Goal: Find specific page/section: Find specific page/section

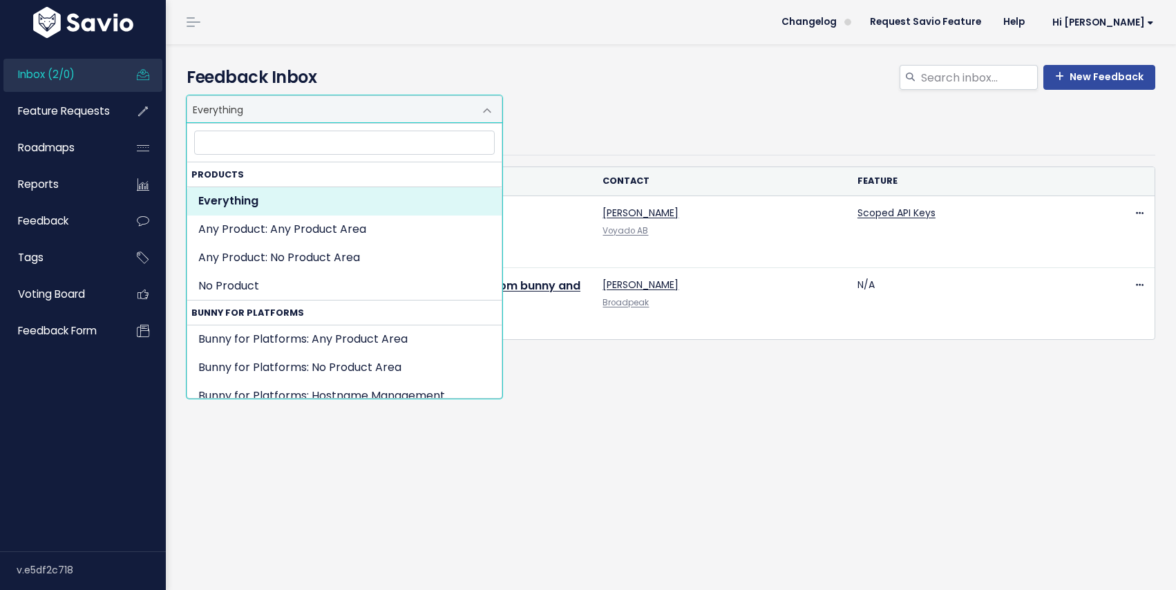
click at [477, 114] on span at bounding box center [487, 111] width 28 height 28
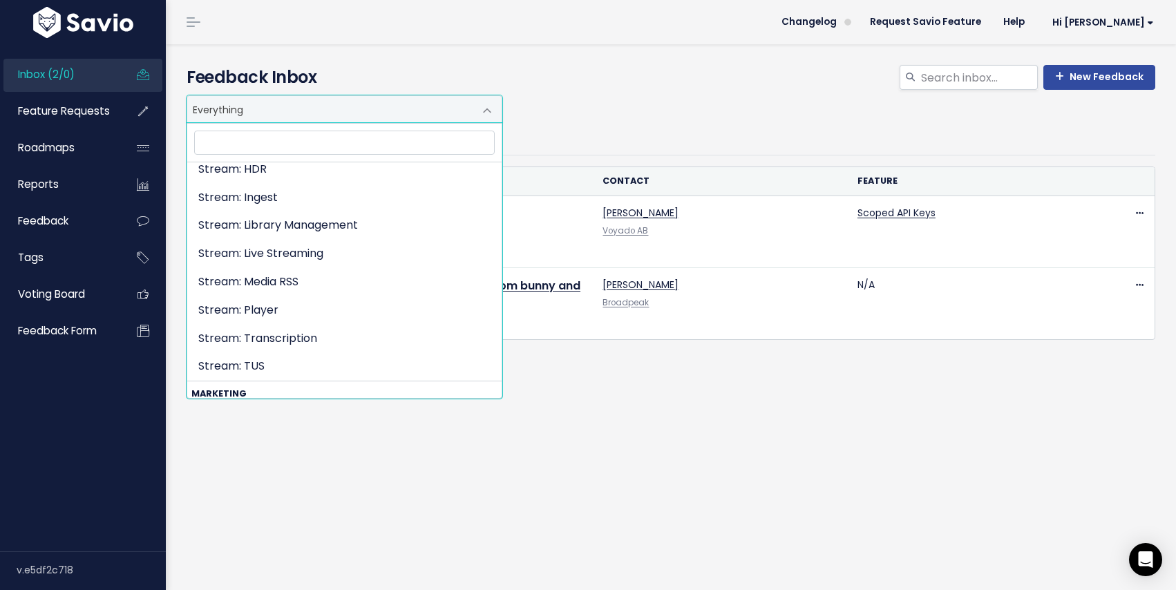
scroll to position [3156, 0]
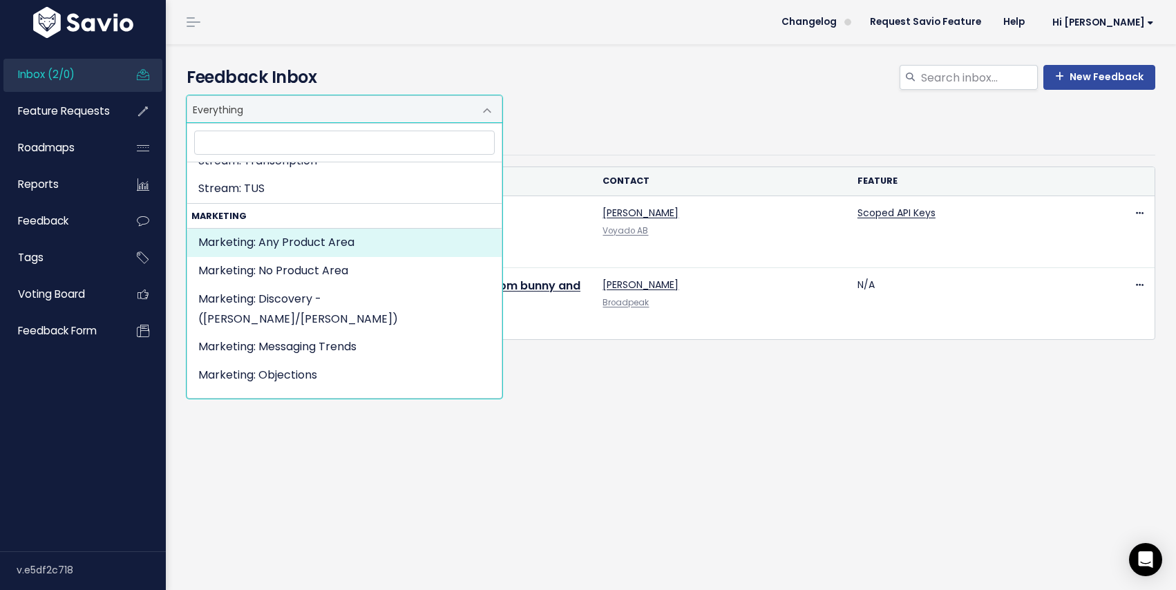
click at [249, 213] on strong "Marketing" at bounding box center [344, 216] width 314 height 24
select select "MARKETING:"
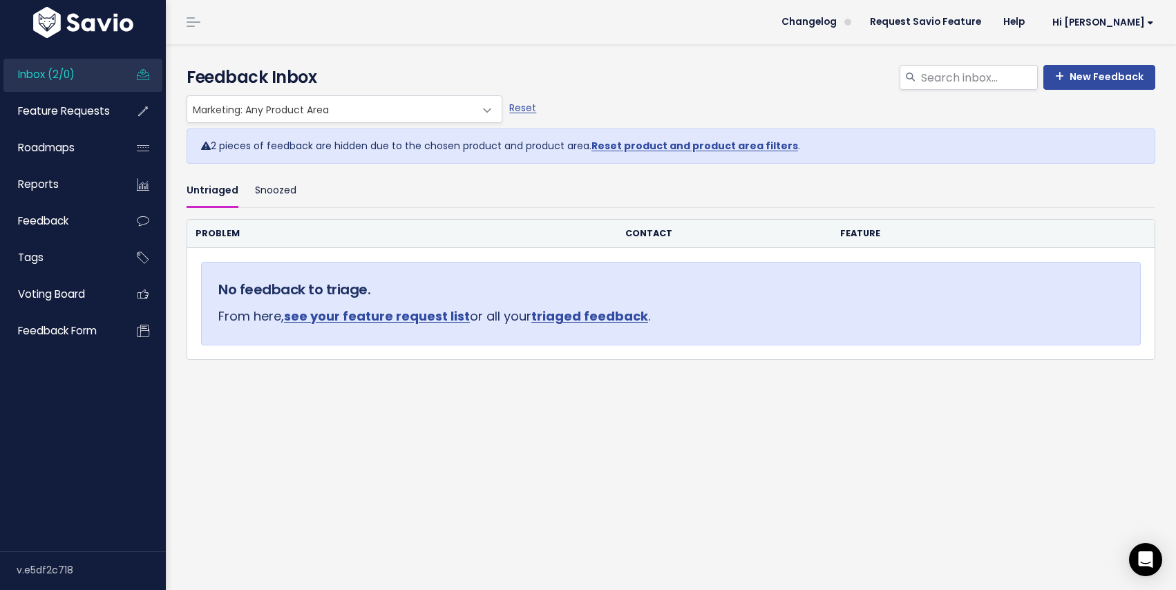
click at [642, 144] on link "Reset product and product area filters" at bounding box center [694, 146] width 207 height 14
select select ":"
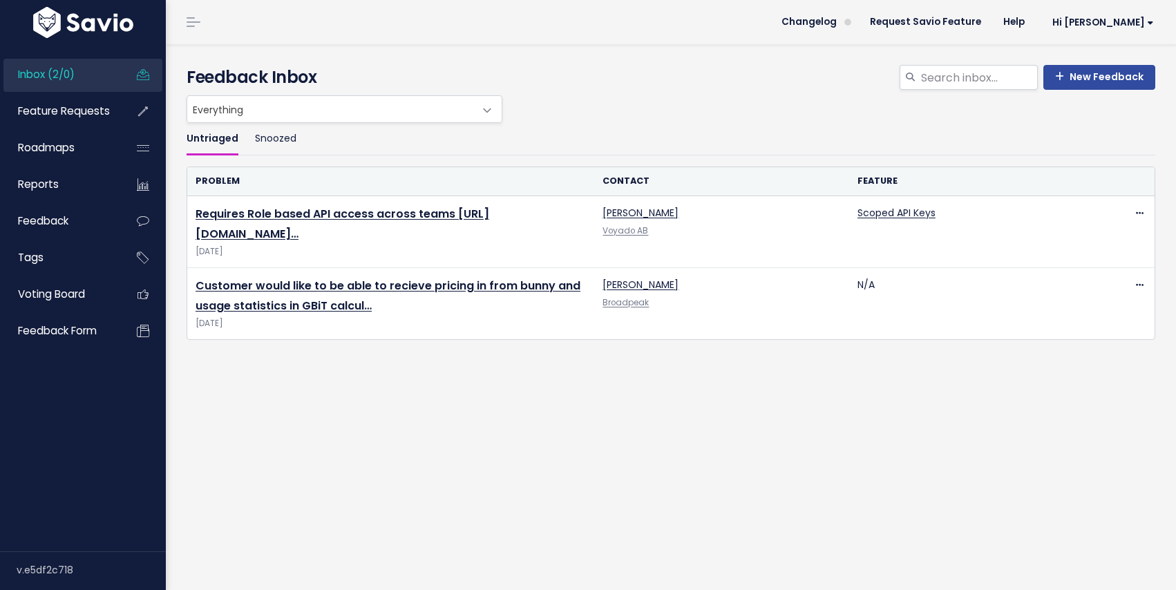
click at [477, 108] on span at bounding box center [487, 111] width 28 height 28
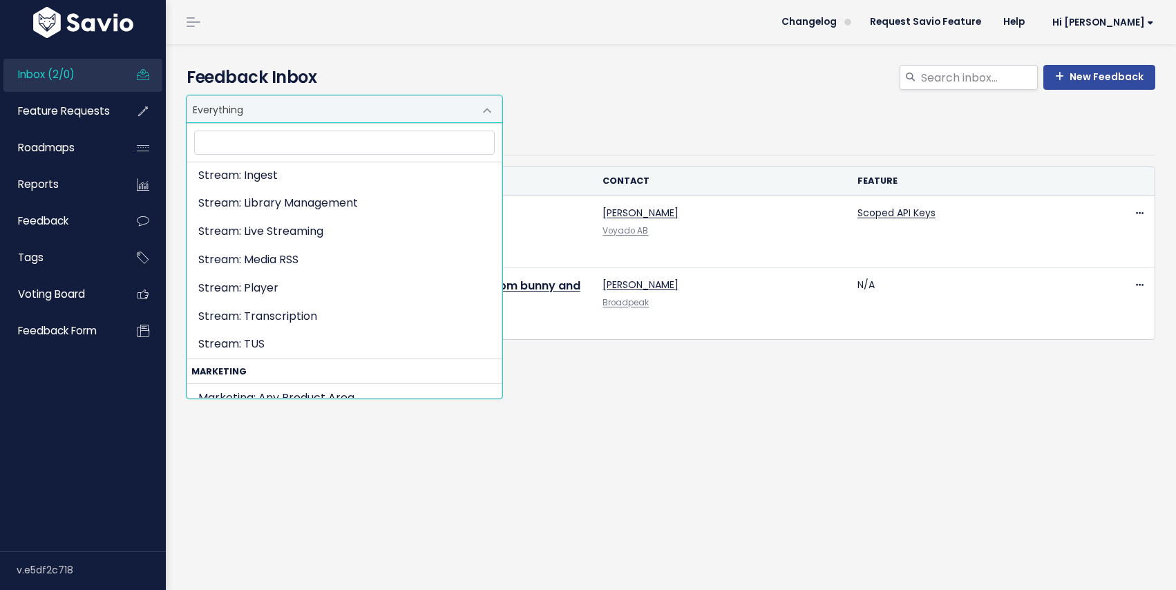
scroll to position [3156, 0]
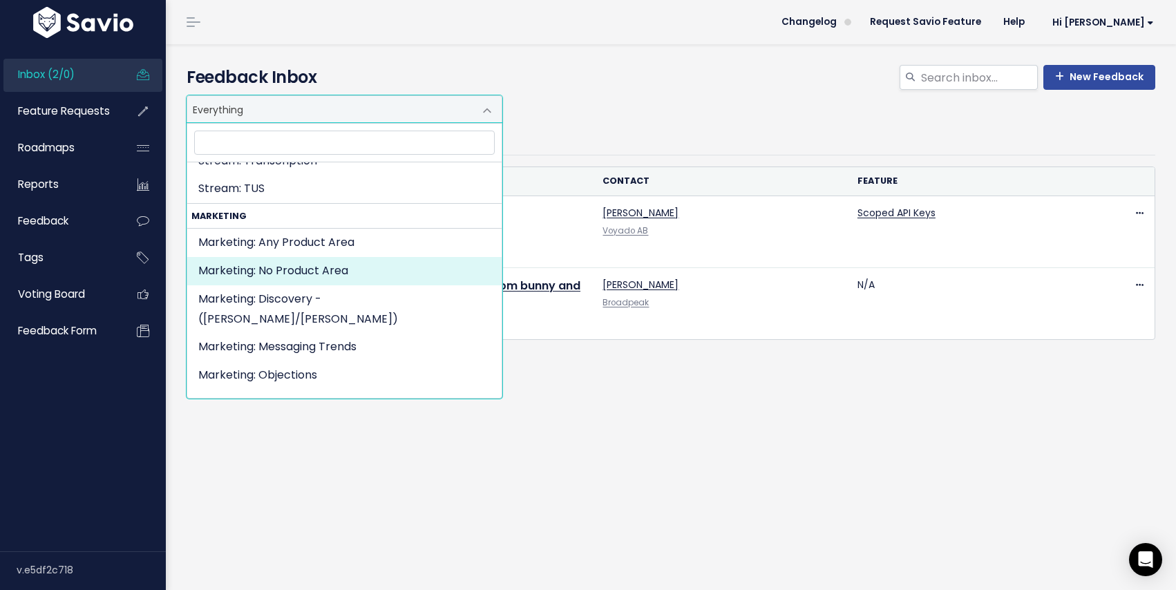
select select "MARKETING:NOT_SET"
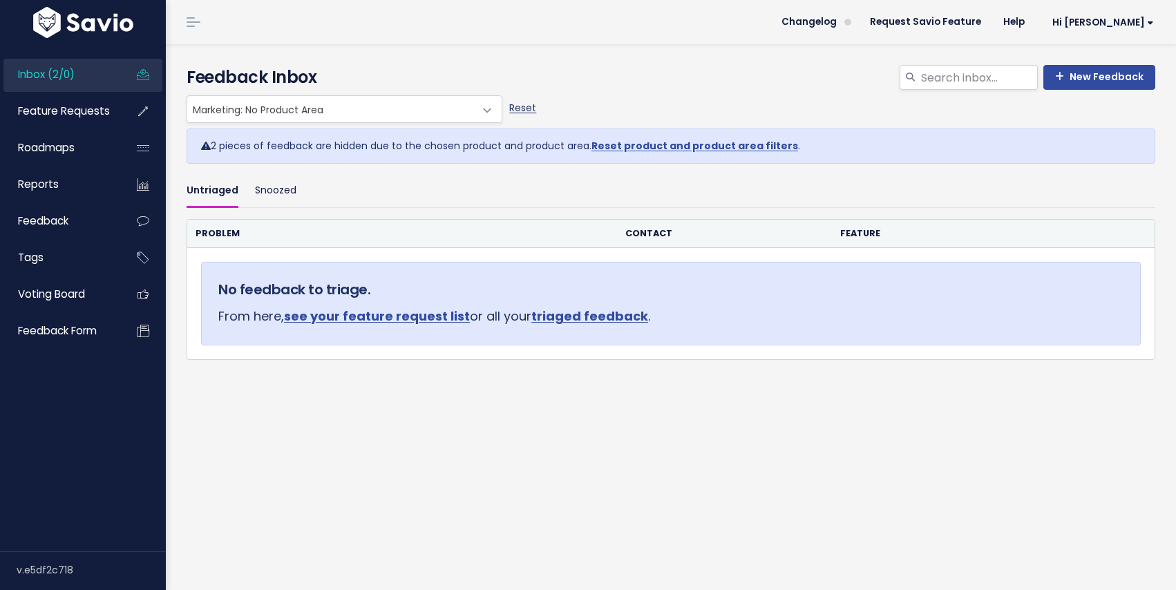
click at [524, 105] on link "Reset" at bounding box center [522, 108] width 27 height 14
select select ":"
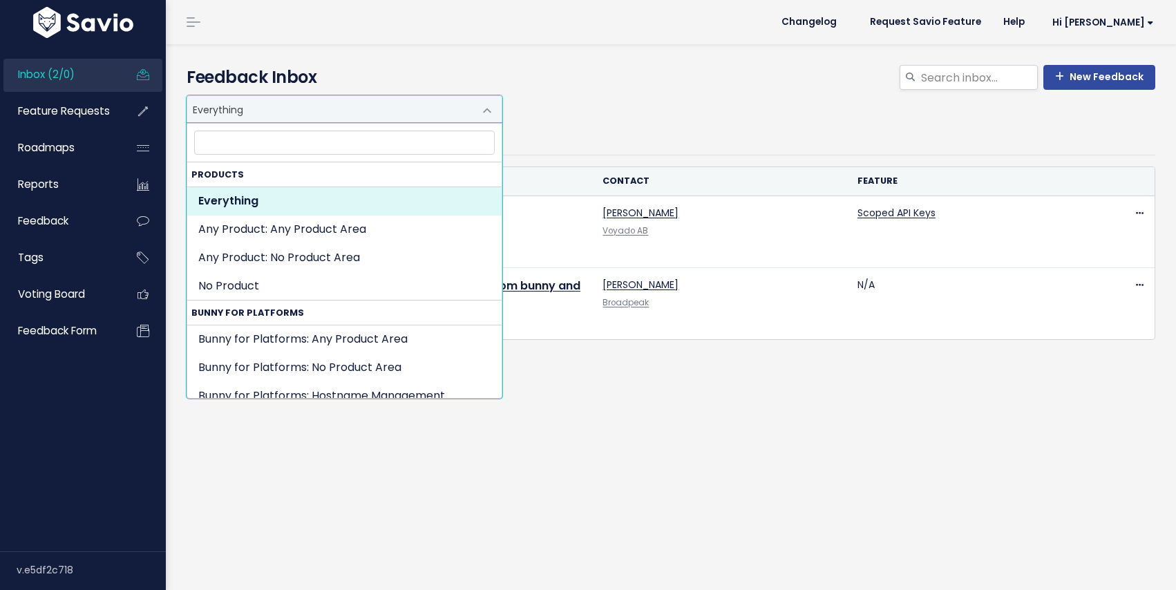
click at [486, 108] on span at bounding box center [487, 111] width 28 height 28
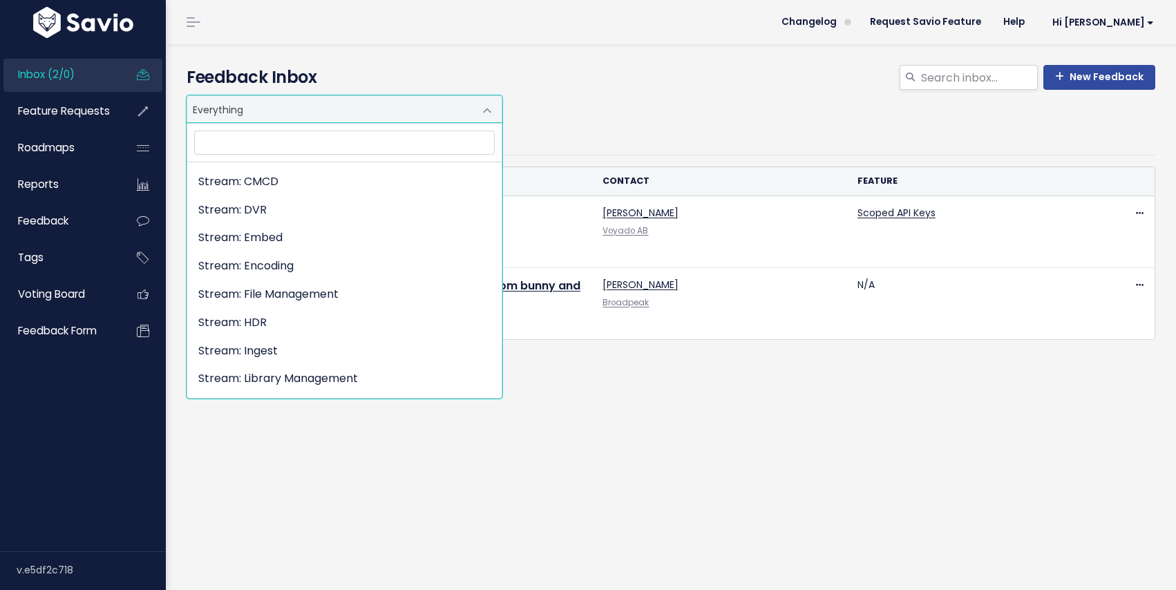
scroll to position [3156, 0]
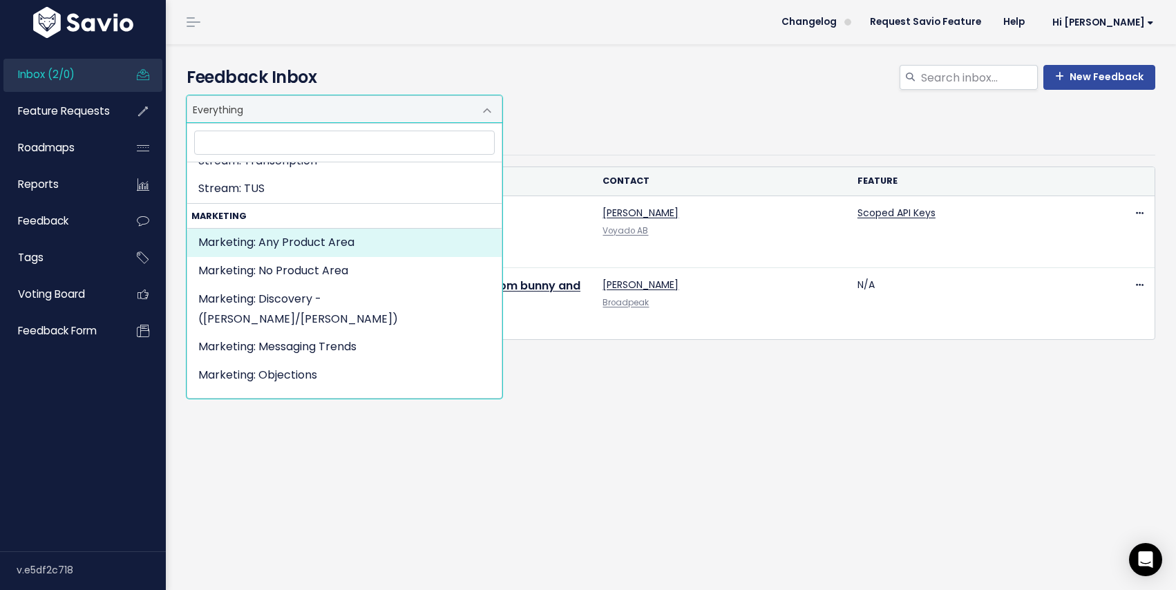
select select "MARKETING:"
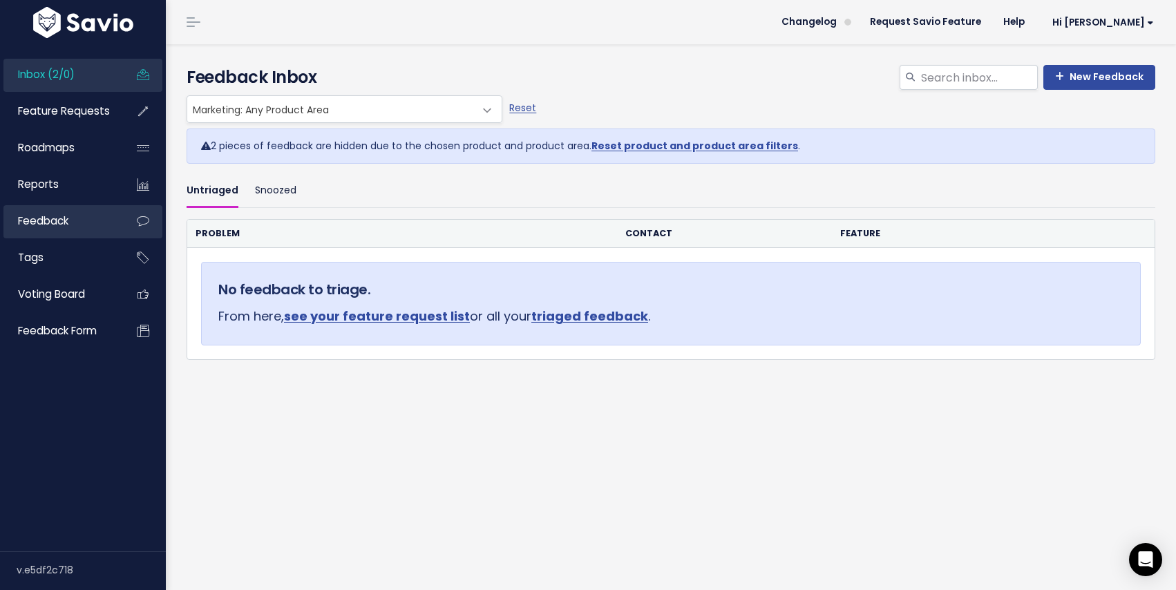
click at [78, 220] on link "Feedback" at bounding box center [58, 221] width 111 height 32
